Goal: Book appointment/travel/reservation

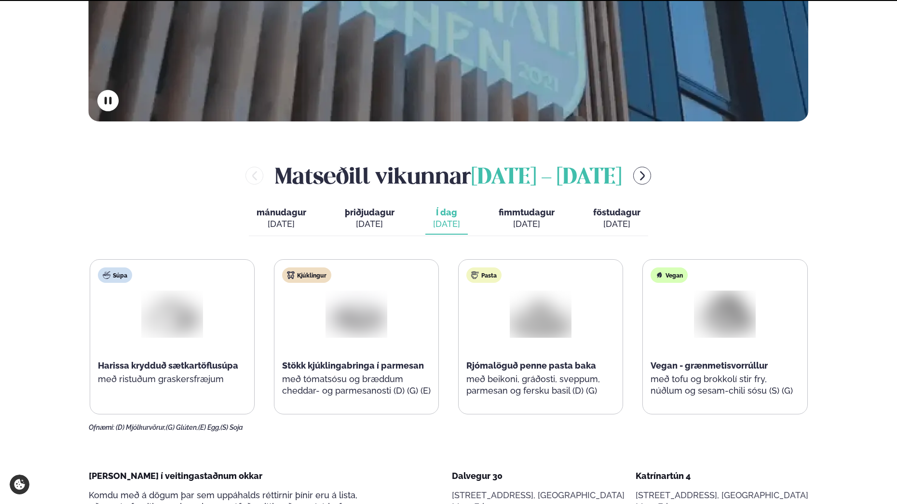
scroll to position [434, 0]
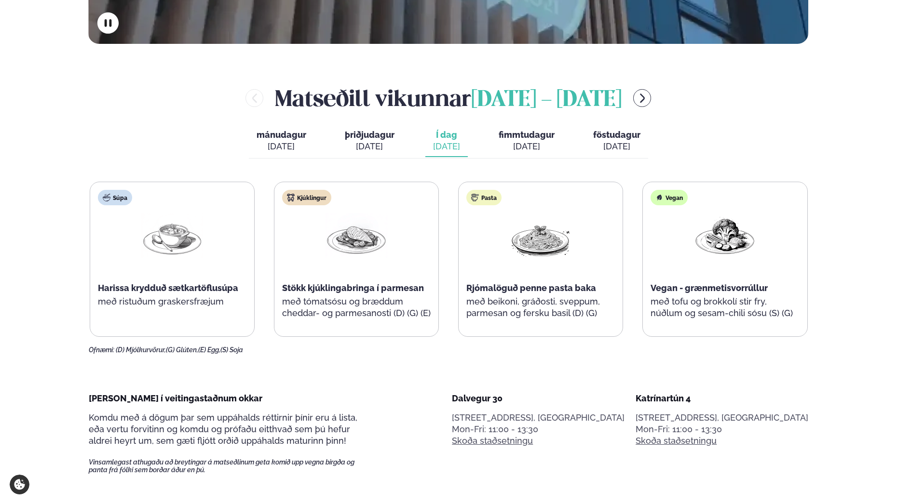
click at [536, 139] on span "fimmtudagur" at bounding box center [526, 135] width 56 height 10
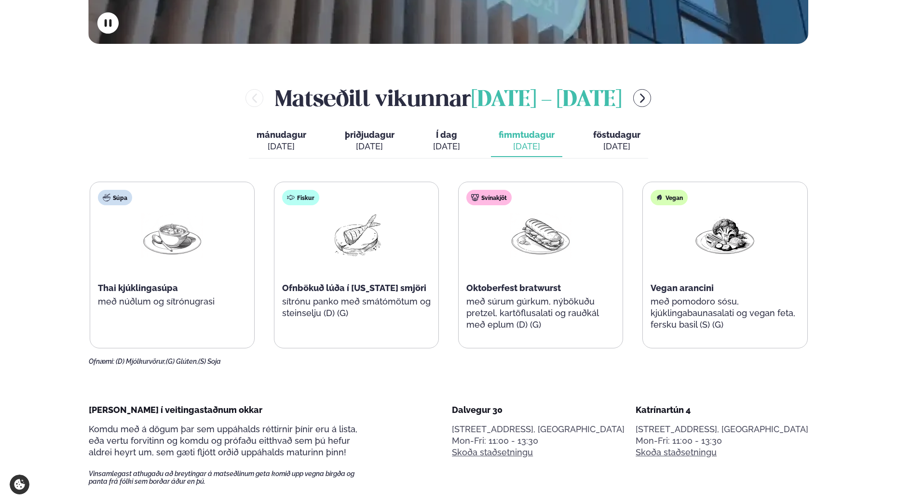
click at [614, 143] on div "[DATE]" at bounding box center [616, 147] width 47 height 12
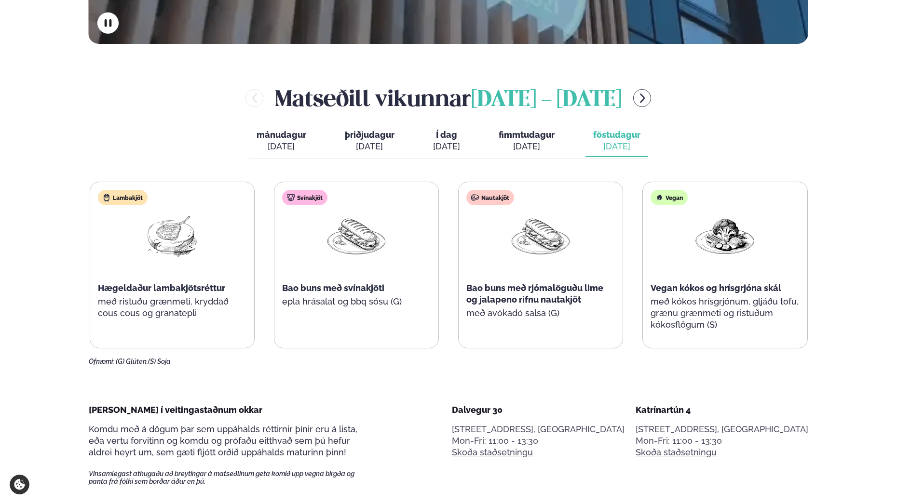
click at [384, 146] on div "[DATE]" at bounding box center [370, 147] width 50 height 12
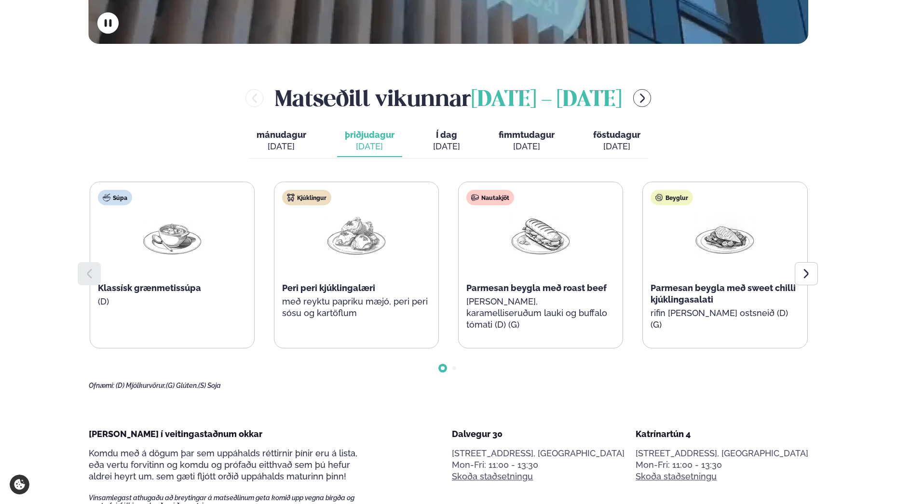
click at [645, 100] on icon "menu-btn-right" at bounding box center [642, 98] width 5 height 9
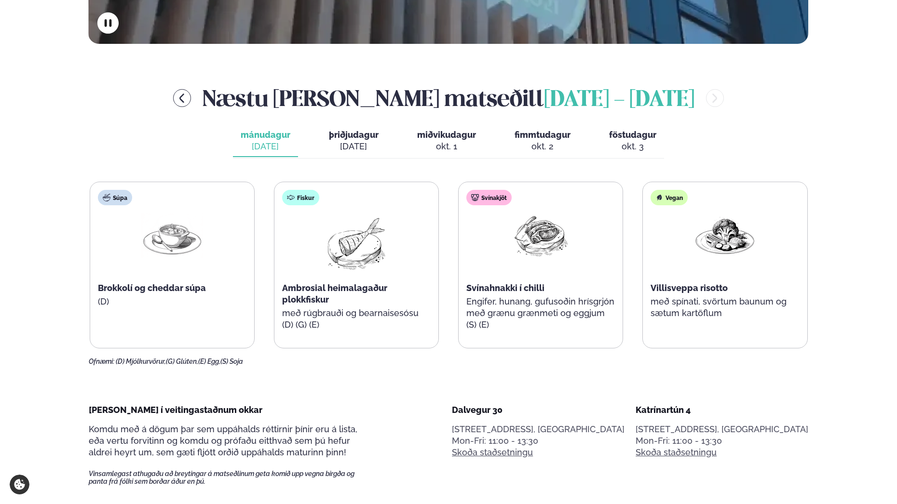
click at [340, 138] on span "þriðjudagur" at bounding box center [354, 135] width 50 height 10
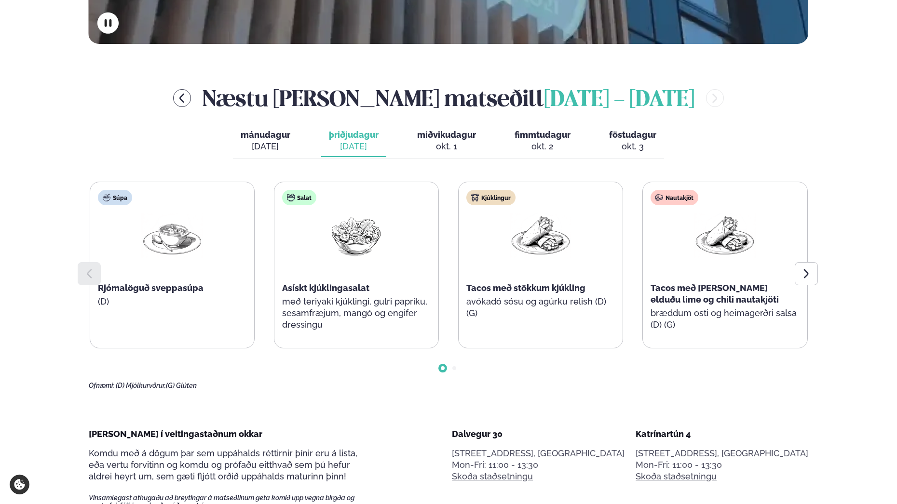
click at [451, 134] on span "miðvikudagur" at bounding box center [446, 135] width 59 height 10
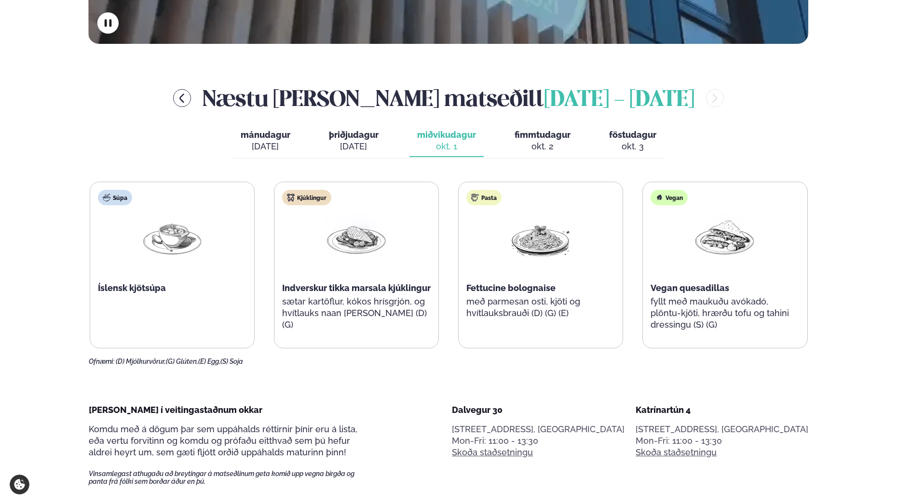
click at [556, 143] on div "okt. 2" at bounding box center [542, 147] width 56 height 12
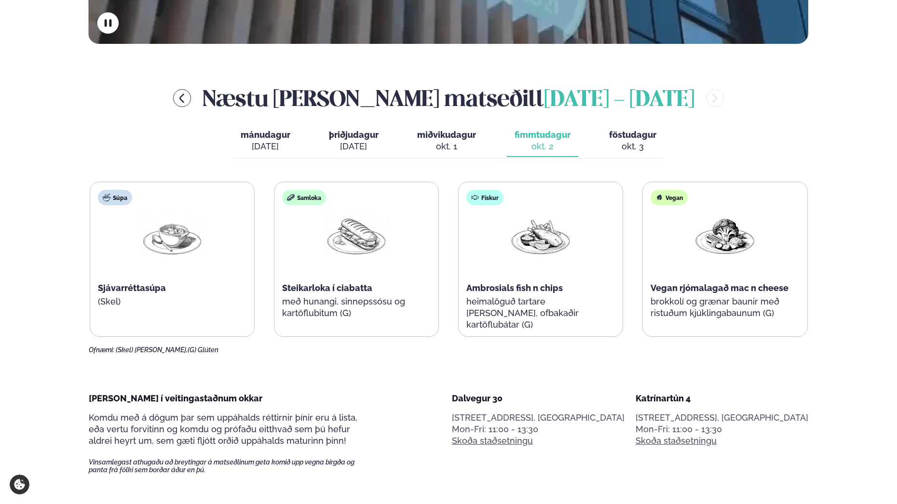
click at [647, 137] on span "föstudagur" at bounding box center [632, 135] width 47 height 10
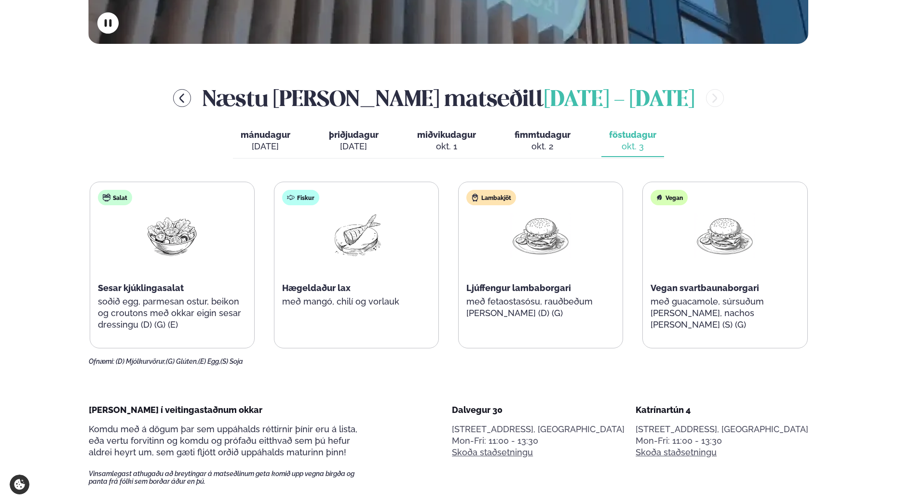
click at [255, 144] on div "[DATE]" at bounding box center [266, 147] width 50 height 12
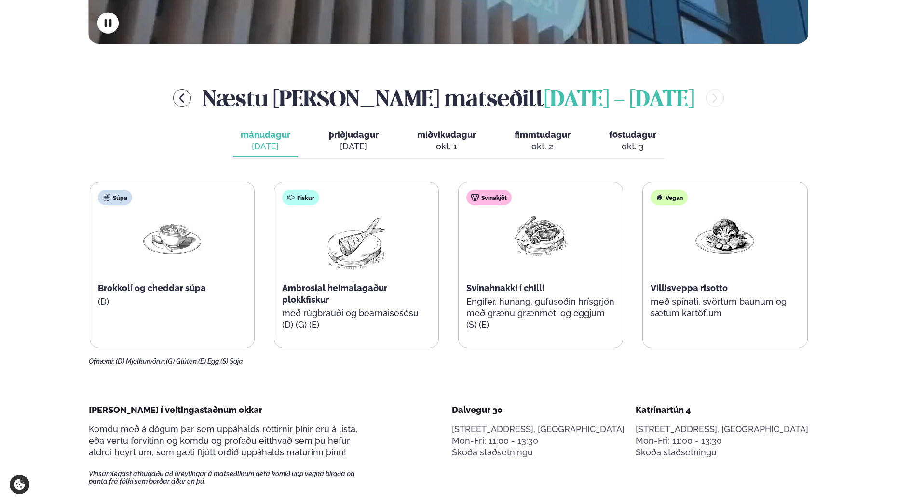
click at [177, 95] on icon "menu-btn-left" at bounding box center [182, 99] width 12 height 12
